Goal: Check status: Check status

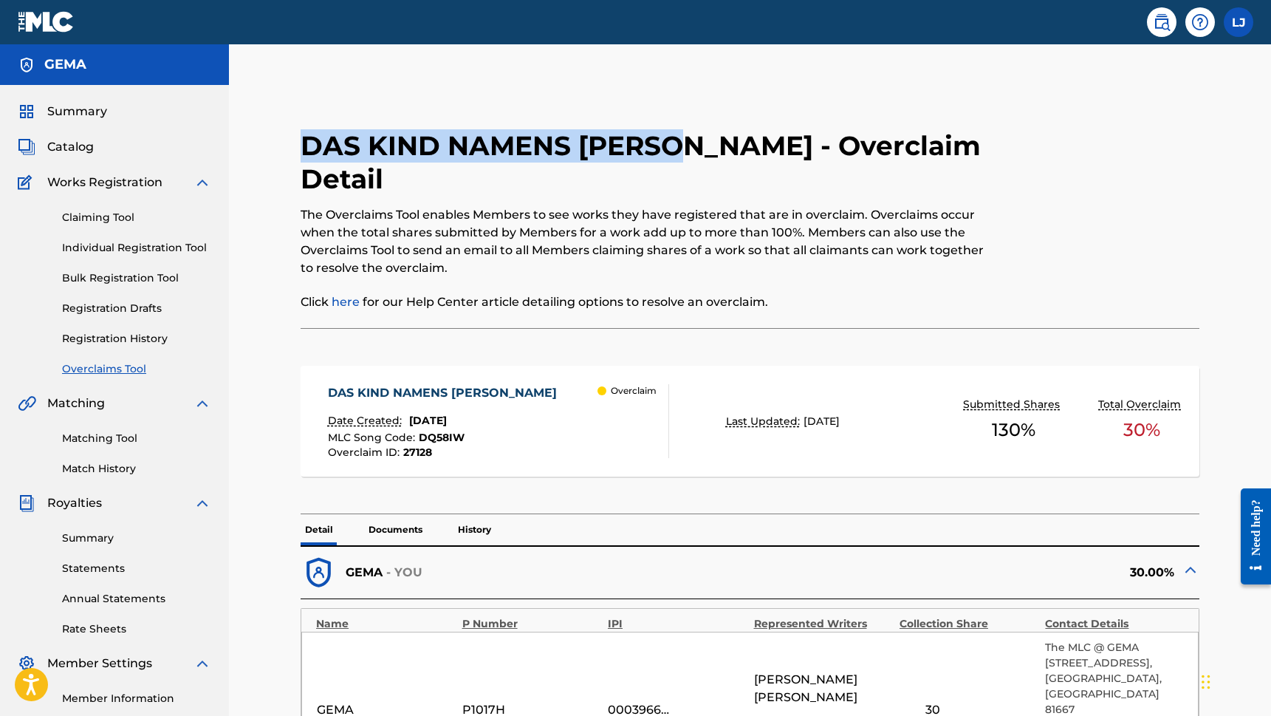
drag, startPoint x: 310, startPoint y: 145, endPoint x: 698, endPoint y: 145, distance: 387.7
click at [698, 145] on h2 "DAS KIND NAMENS [PERSON_NAME] - Overclaim Detail" at bounding box center [647, 162] width 692 height 66
copy h2 "DAS KIND NAMENS [PERSON_NAME]"
click at [133, 343] on link "Registration History" at bounding box center [136, 339] width 149 height 16
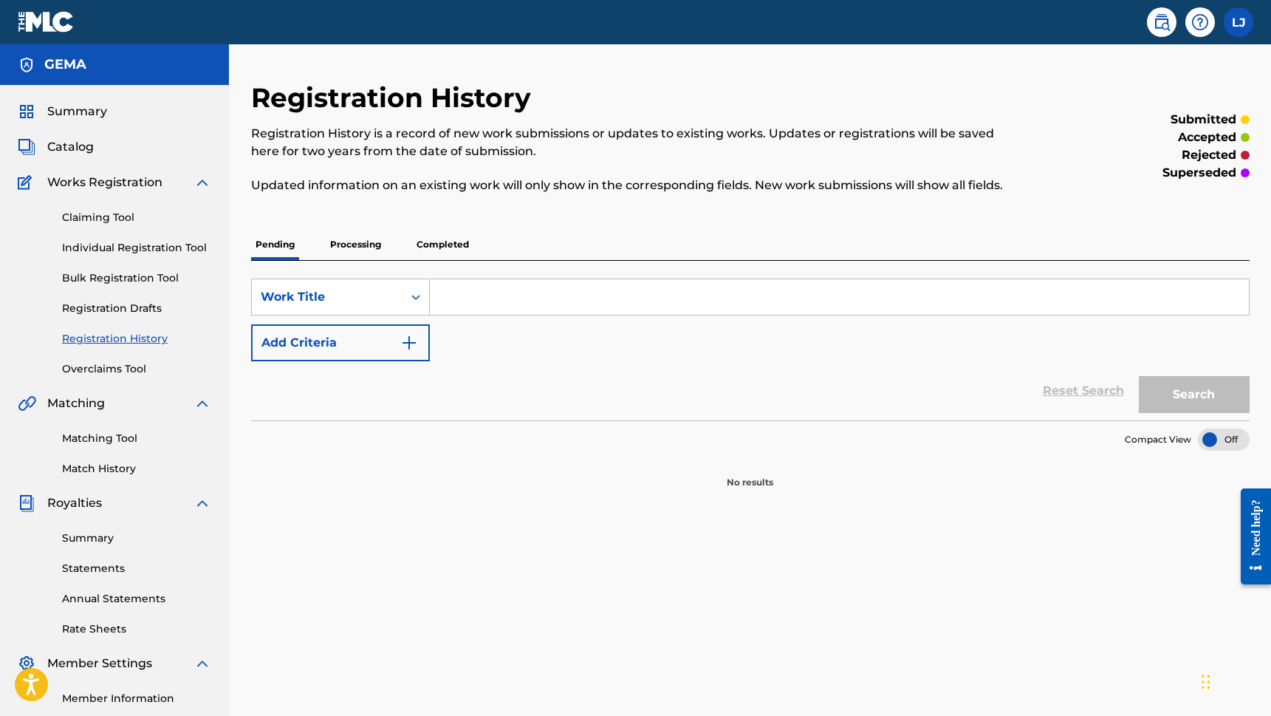
click at [470, 292] on input "Search Form" at bounding box center [839, 296] width 819 height 35
paste input "DAS KIND NAMENS [PERSON_NAME]"
type input "DAS KIND NAMENS [PERSON_NAME]"
click at [1191, 385] on button "Search" at bounding box center [1194, 394] width 111 height 37
click at [341, 238] on p "Processing" at bounding box center [356, 244] width 60 height 31
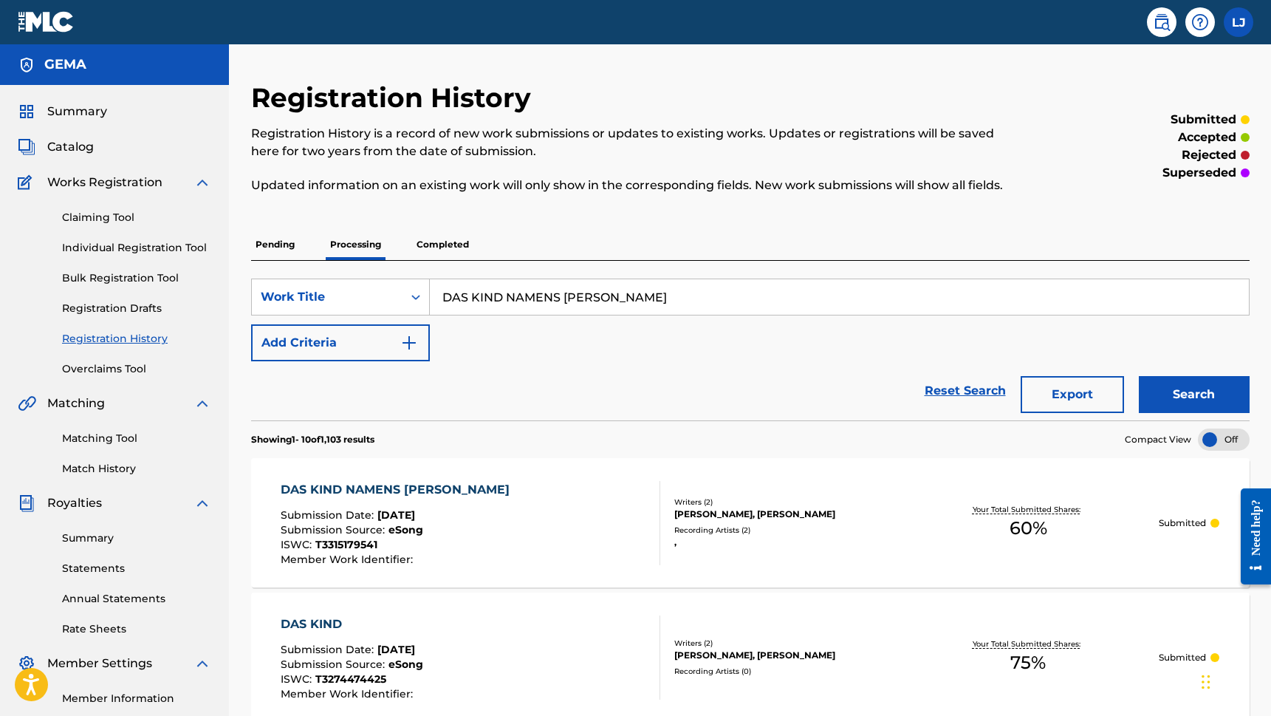
click at [459, 244] on p "Completed" at bounding box center [442, 244] width 61 height 31
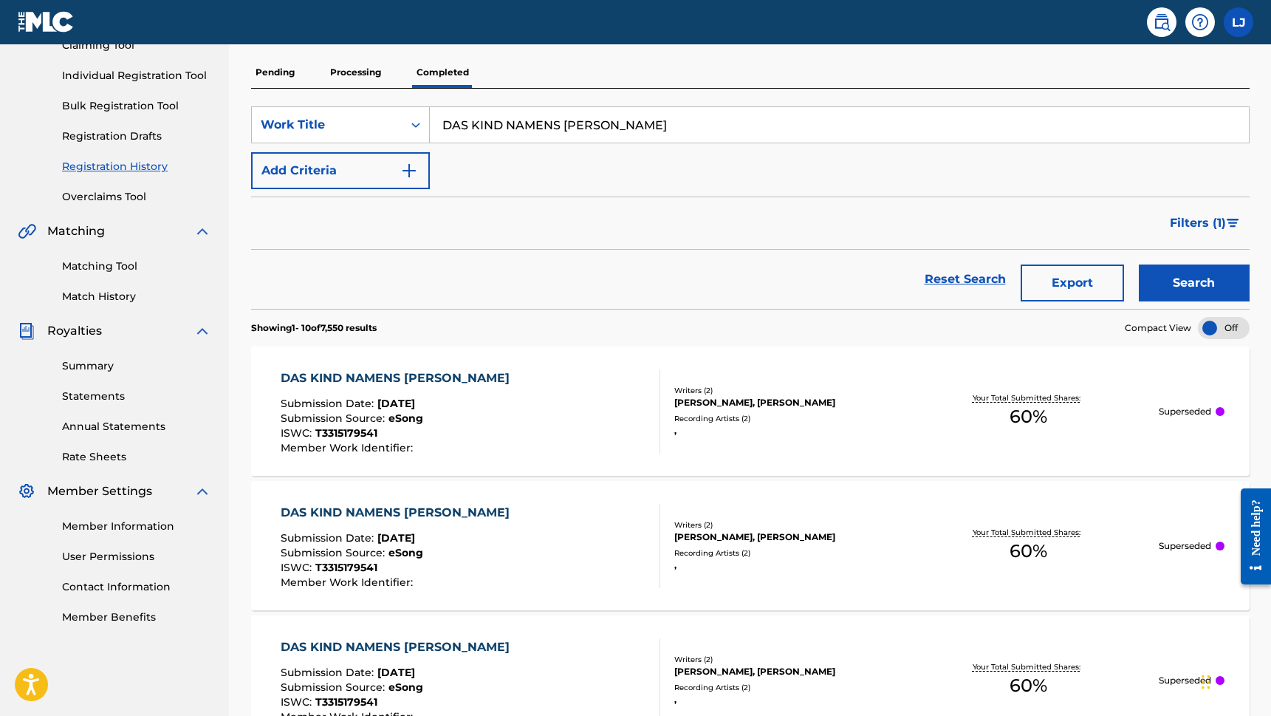
scroll to position [182, 0]
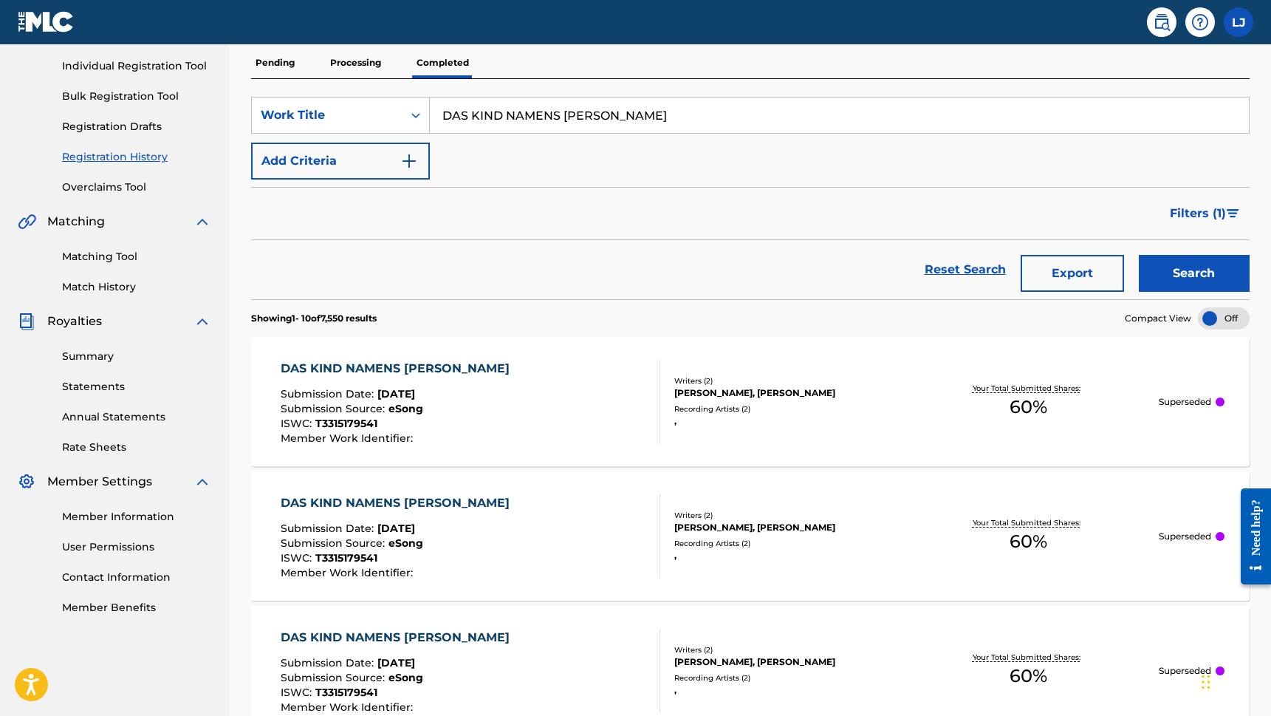
click at [403, 366] on div "DAS KIND NAMENS [PERSON_NAME]" at bounding box center [399, 369] width 236 height 18
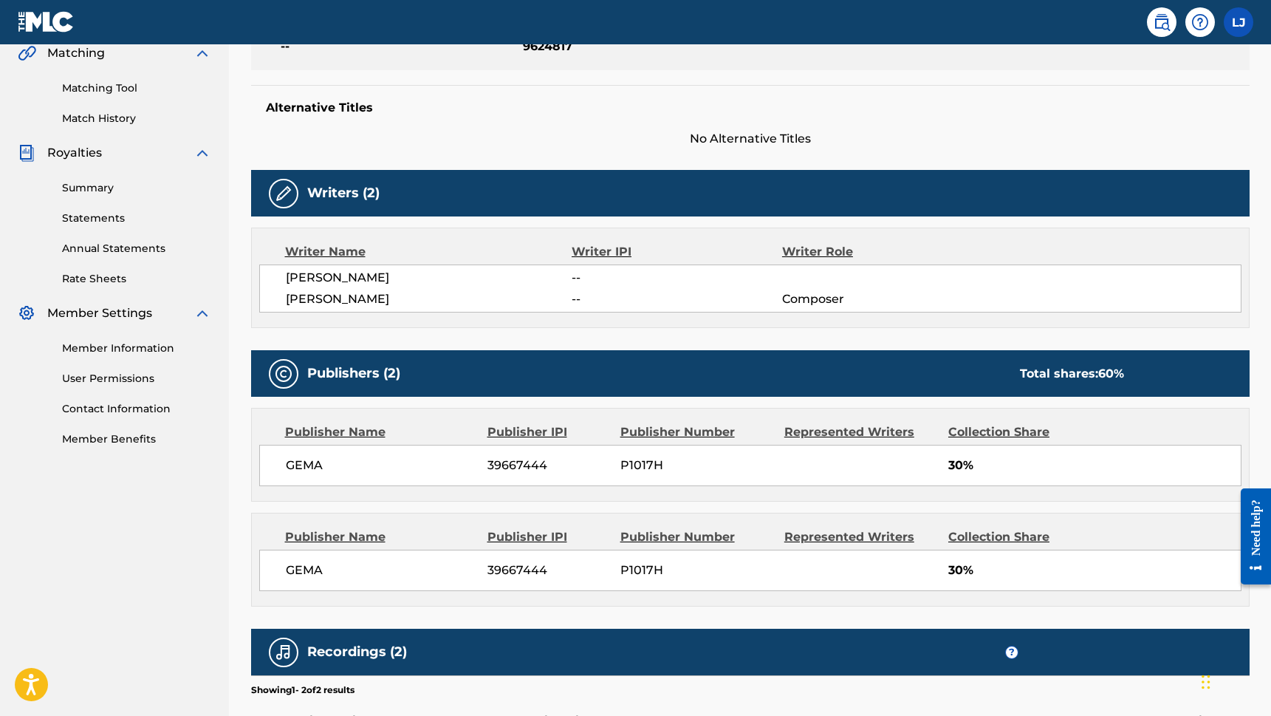
scroll to position [337, 0]
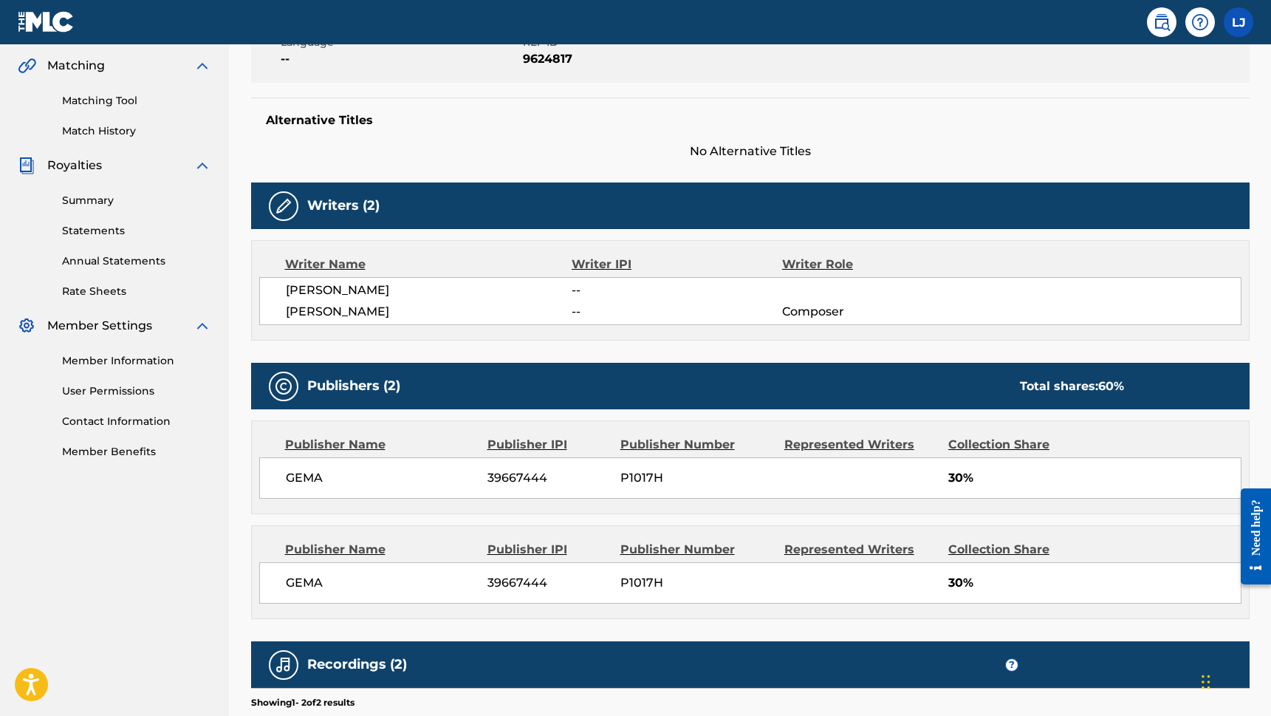
click at [303, 481] on span "GEMA" at bounding box center [381, 478] width 191 height 18
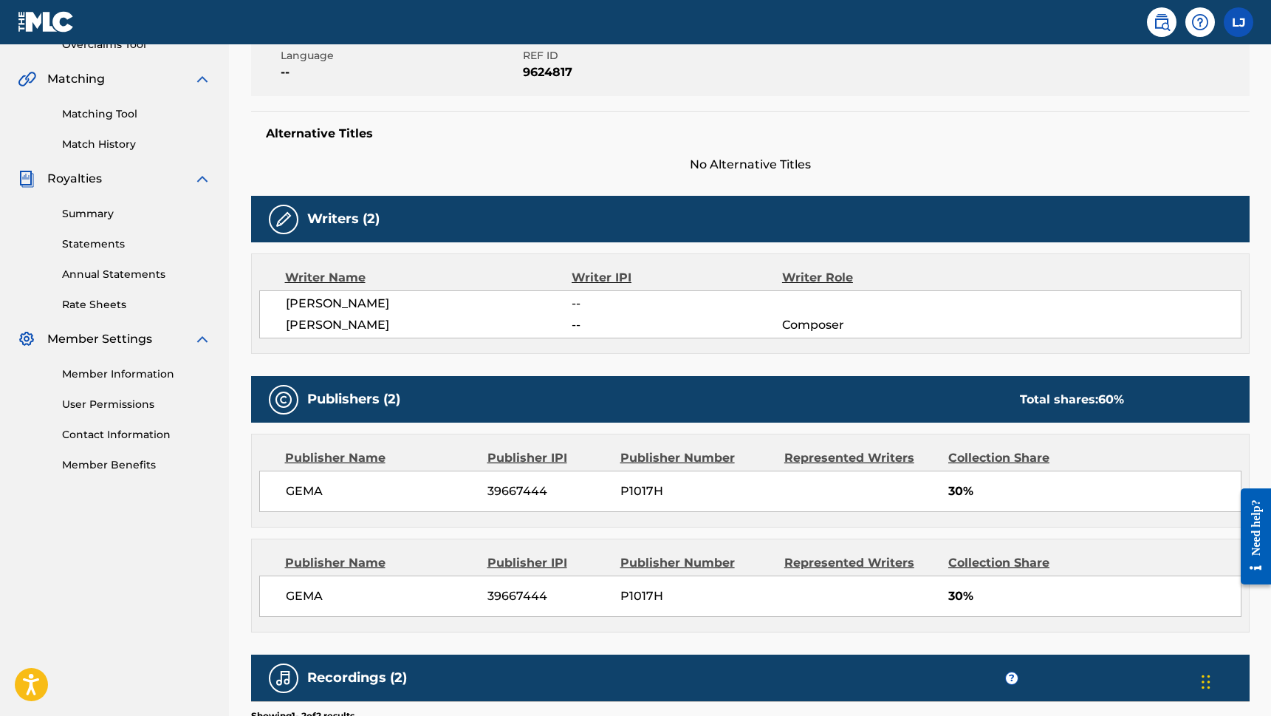
click at [415, 531] on div "Publishers (2) Total shares: 60 % Publisher Name Publisher IPI Publisher Number…" at bounding box center [750, 504] width 998 height 256
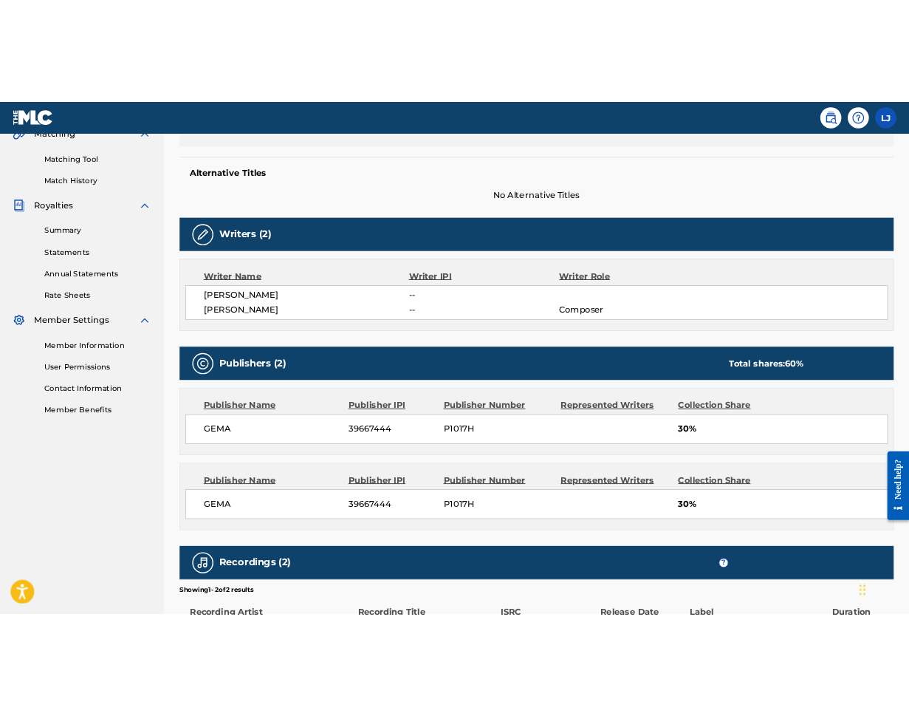
scroll to position [365, 0]
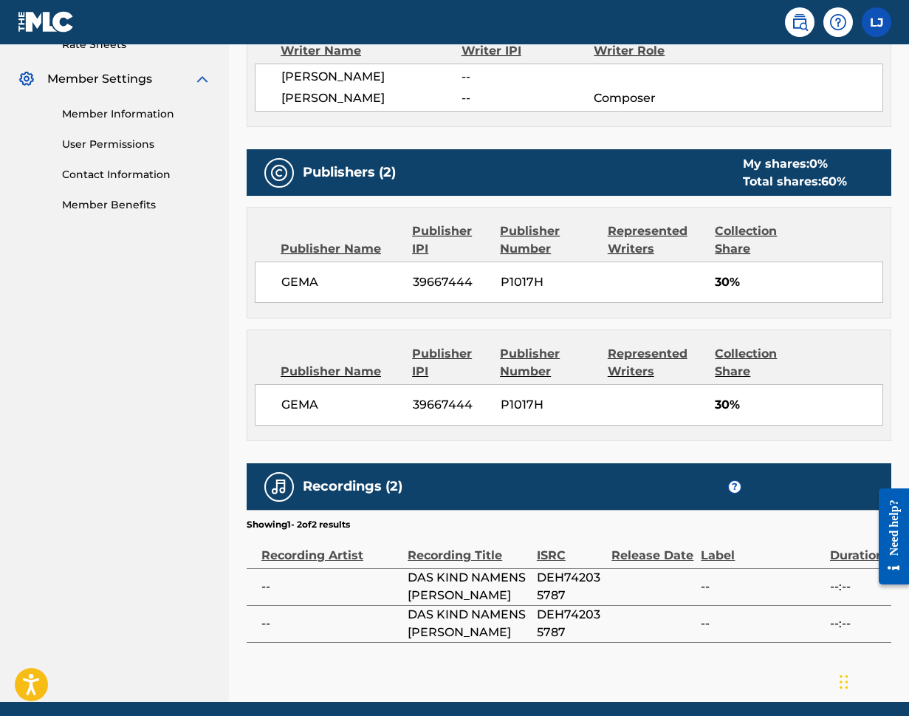
scroll to position [579, 0]
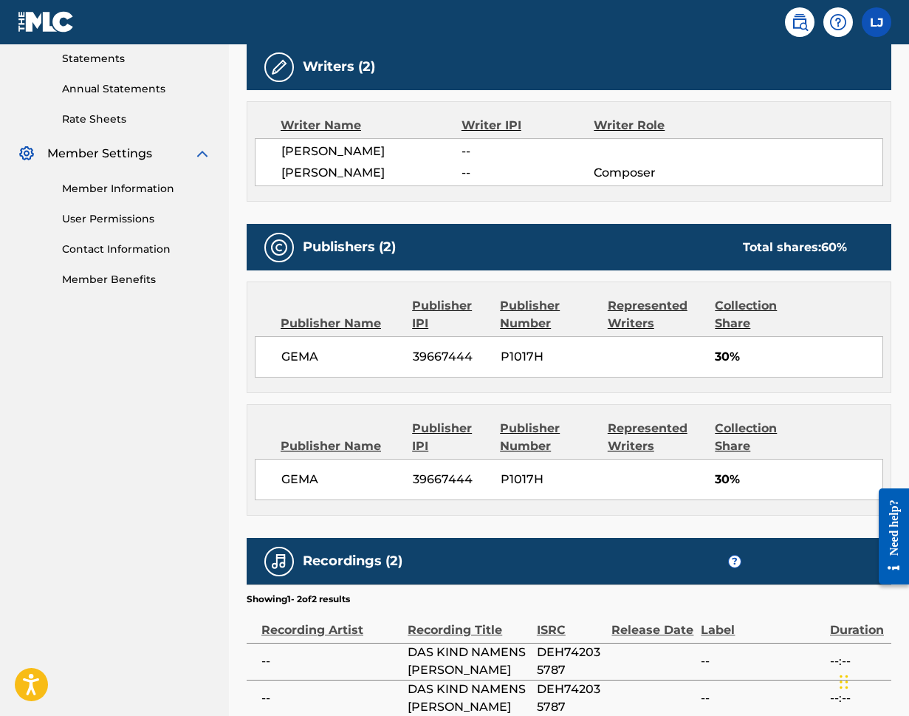
scroll to position [638, 0]
